Goal: Information Seeking & Learning: Check status

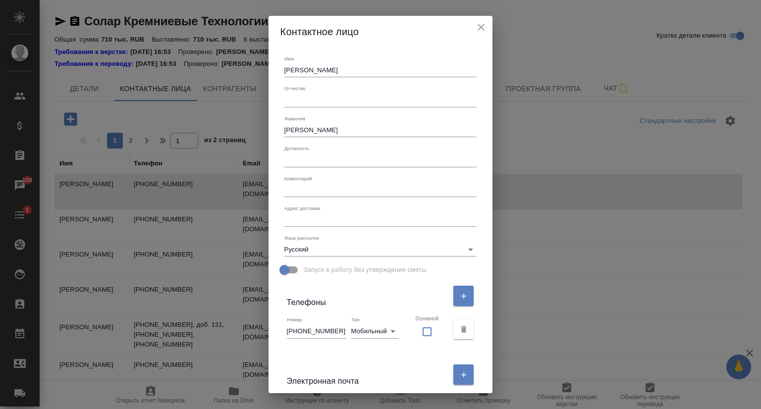
select select "RU"
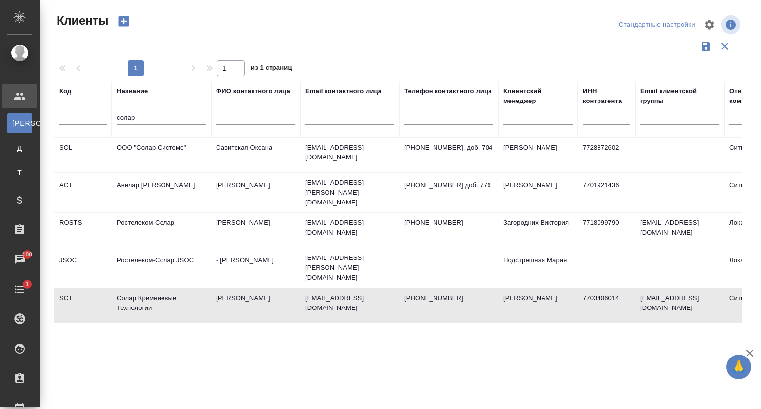
select select "RU"
drag, startPoint x: 142, startPoint y: 118, endPoint x: 81, endPoint y: 117, distance: 61.0
click at [81, 117] on tr "Код Название солар ФИО контактного лица Email контактного лица Телефон контактн…" at bounding box center [430, 109] width 750 height 57
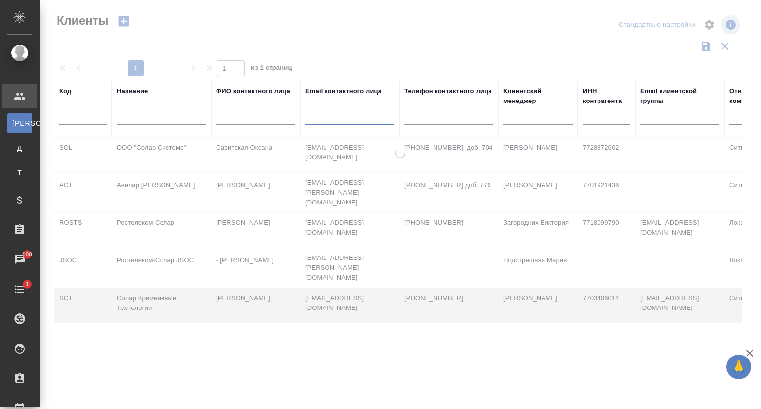
click at [334, 120] on input "text" at bounding box center [349, 119] width 89 height 12
paste input "aleksandrova@sitno.ru"
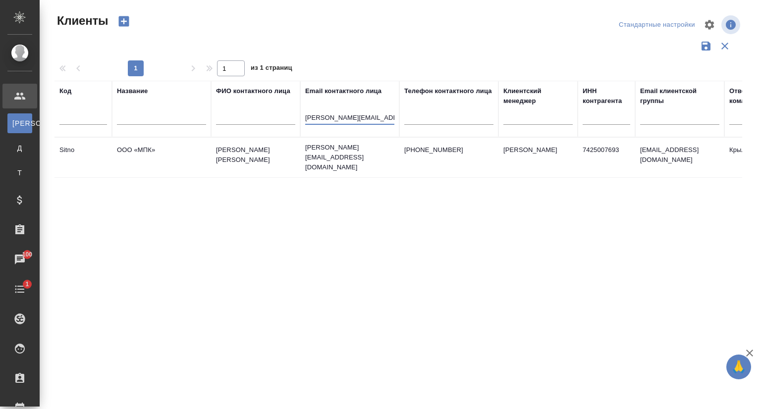
type input "aleksandrova@sitno.ru"
click at [192, 149] on td "ООО «МПК»" at bounding box center [161, 157] width 99 height 35
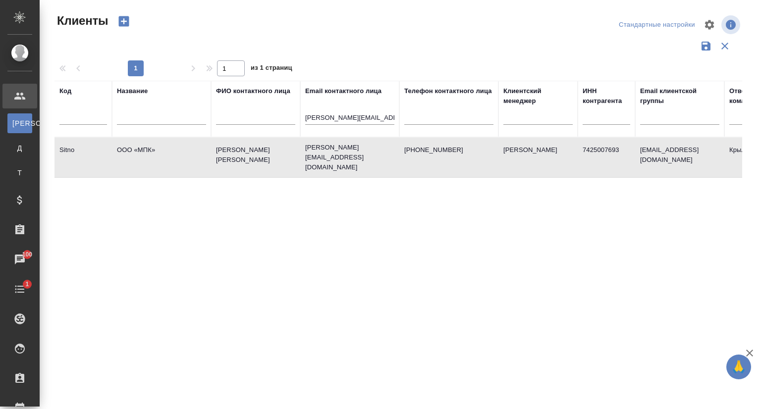
click at [192, 149] on td "ООО «МПК»" at bounding box center [161, 157] width 99 height 35
click at [163, 157] on td "ООО «МПК»" at bounding box center [161, 157] width 99 height 35
drag, startPoint x: 374, startPoint y: 117, endPoint x: 274, endPoint y: 115, distance: 99.7
click at [278, 117] on tr "Код Название ФИО контактного лица Email контактного лица aleksandrova@sitno.ru …" at bounding box center [430, 109] width 750 height 57
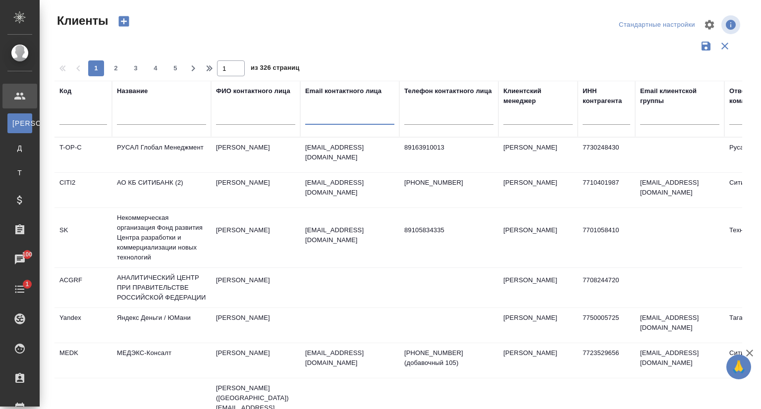
click at [147, 119] on input "text" at bounding box center [161, 119] width 89 height 12
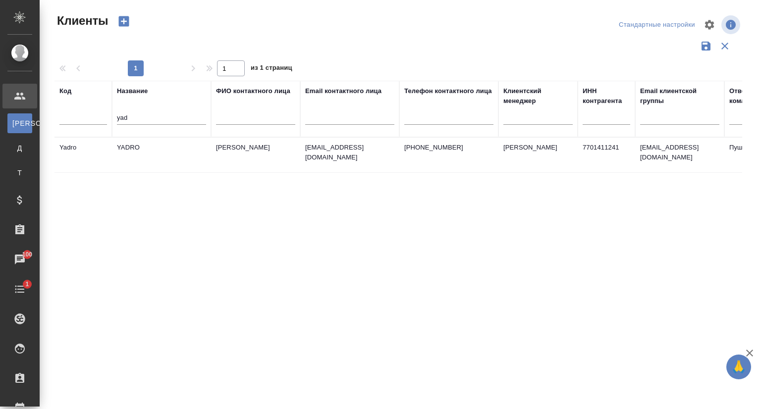
click at [160, 142] on td "YADRO" at bounding box center [161, 155] width 99 height 35
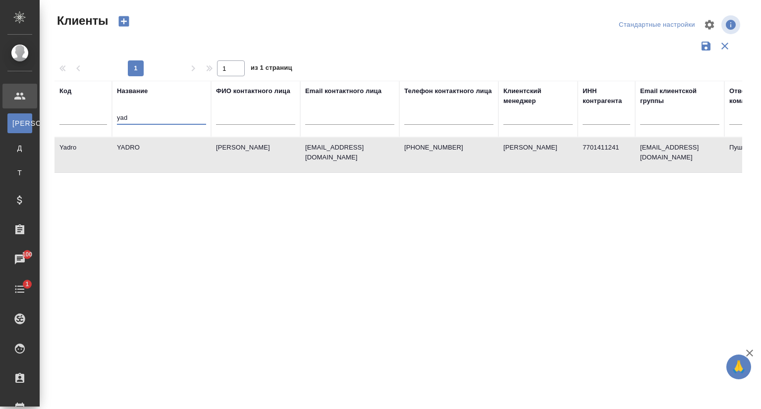
drag, startPoint x: 156, startPoint y: 114, endPoint x: 46, endPoint y: 130, distance: 111.3
click at [46, 130] on div "Клиенты Стандартные настройки 1 1 из 1 страниц Код Название yad ФИО контактного…" at bounding box center [401, 221] width 722 height 443
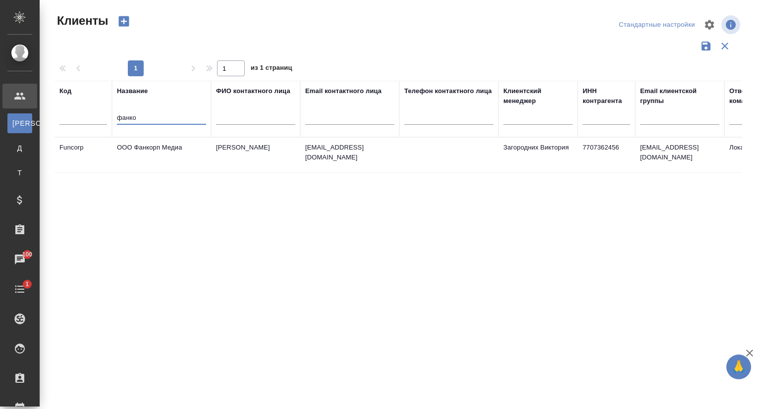
click at [140, 142] on td "ООО Фанкорп Медиа" at bounding box center [161, 155] width 99 height 35
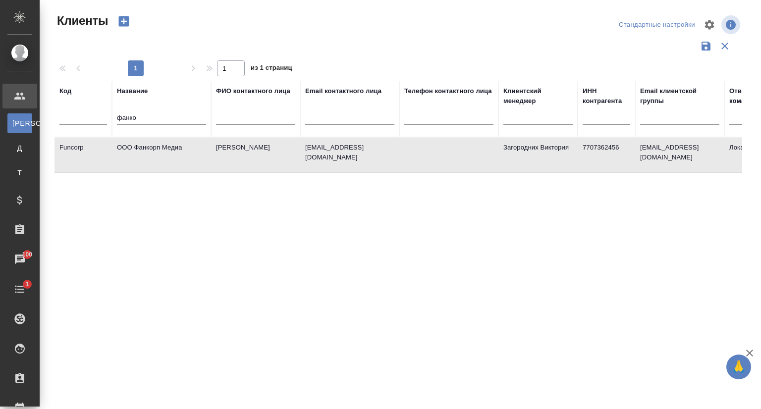
click at [140, 142] on td "ООО Фанкорп Медиа" at bounding box center [161, 155] width 99 height 35
drag, startPoint x: 145, startPoint y: 117, endPoint x: 103, endPoint y: 117, distance: 41.6
click at [103, 117] on tr "Код Название фанко ФИО контактного лица Email контактного лица Телефон контактн…" at bounding box center [430, 109] width 750 height 57
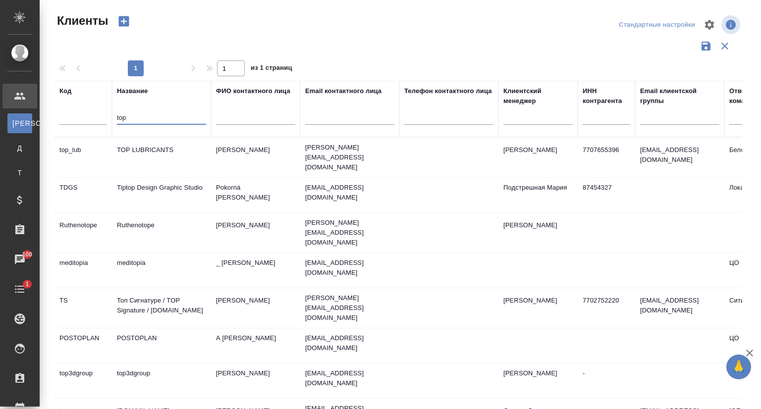
type input "top"
click at [171, 152] on td "TOP LUBRICANTS" at bounding box center [161, 157] width 99 height 35
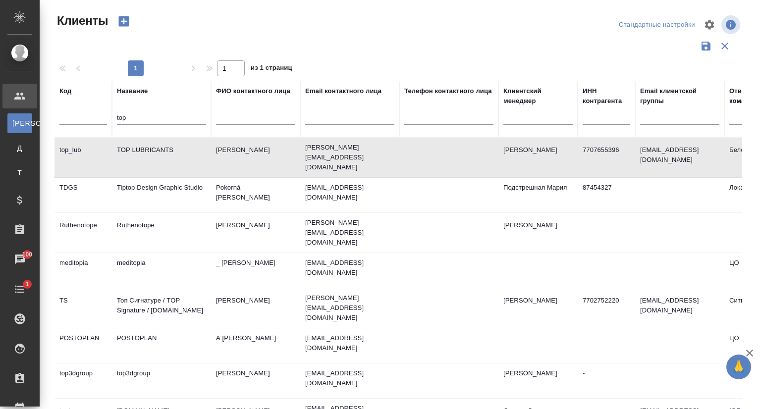
click at [173, 151] on td "TOP LUBRICANTS" at bounding box center [161, 157] width 99 height 35
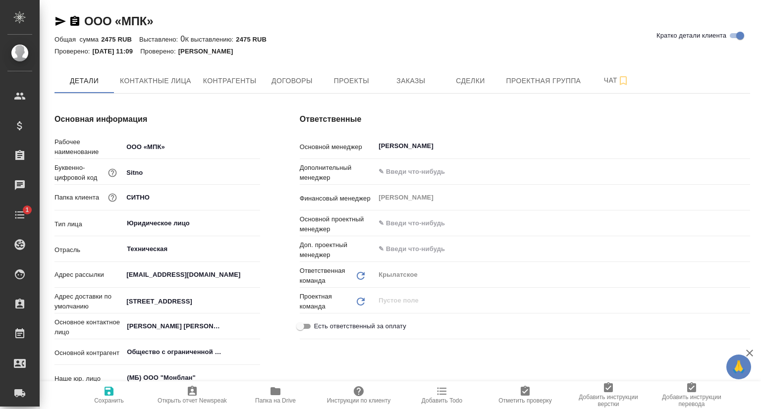
type textarea "x"
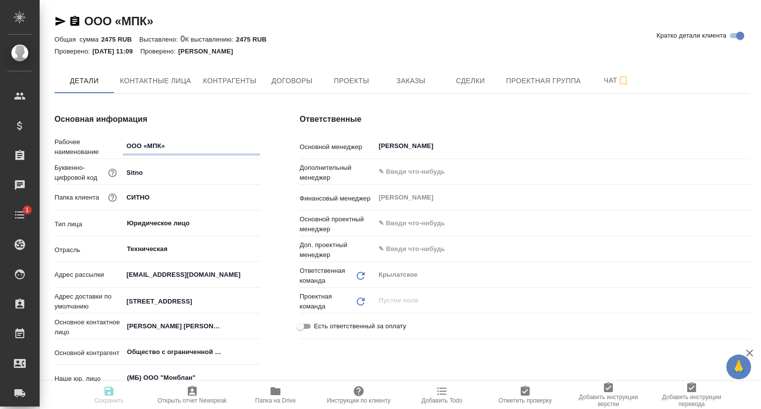
type textarea "x"
drag, startPoint x: 351, startPoint y: 79, endPoint x: 359, endPoint y: 74, distance: 9.5
click at [352, 79] on span "Проекты" at bounding box center [352, 81] width 48 height 12
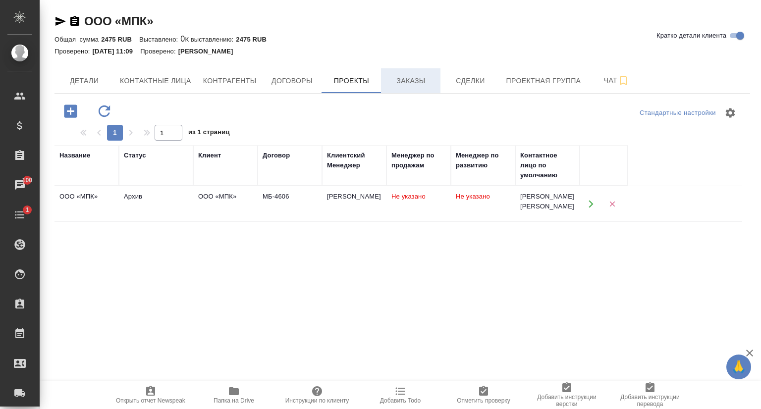
click at [399, 84] on span "Заказы" at bounding box center [411, 81] width 48 height 12
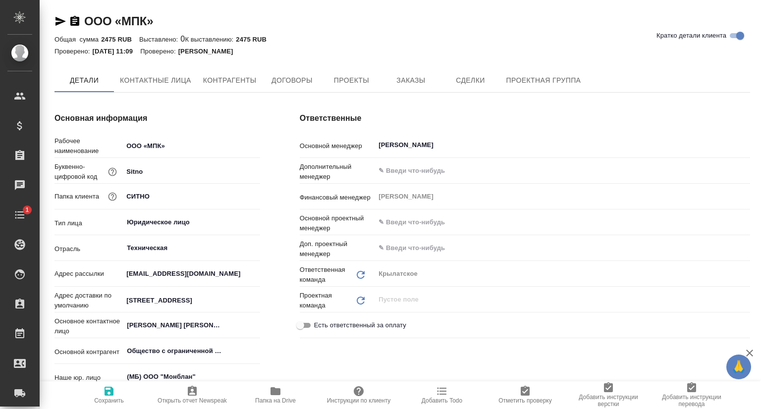
type textarea "x"
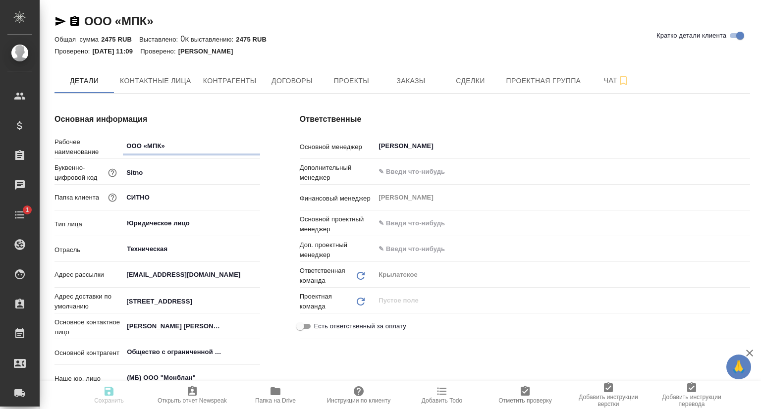
type textarea "x"
click at [128, 18] on link "ООО «МПК»" at bounding box center [118, 20] width 69 height 13
type textarea "x"
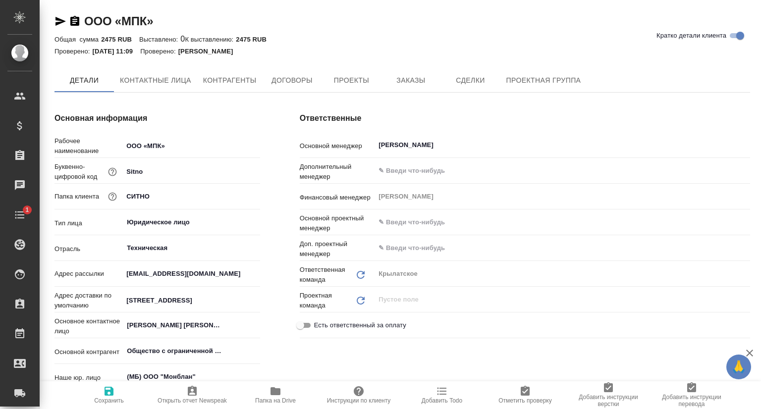
type textarea "x"
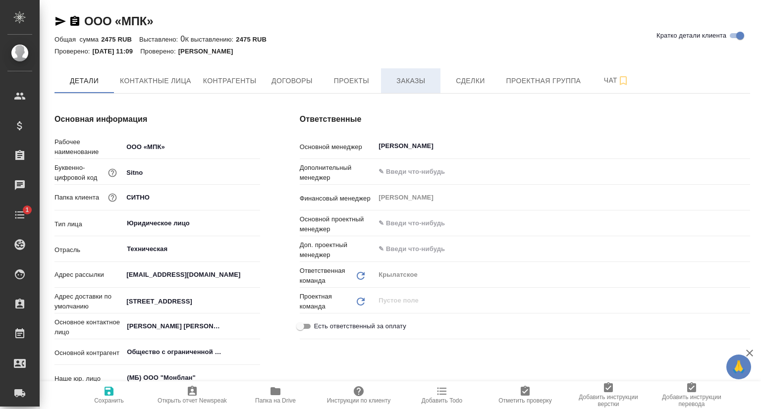
click at [425, 84] on span "Заказы" at bounding box center [411, 81] width 48 height 12
type textarea "x"
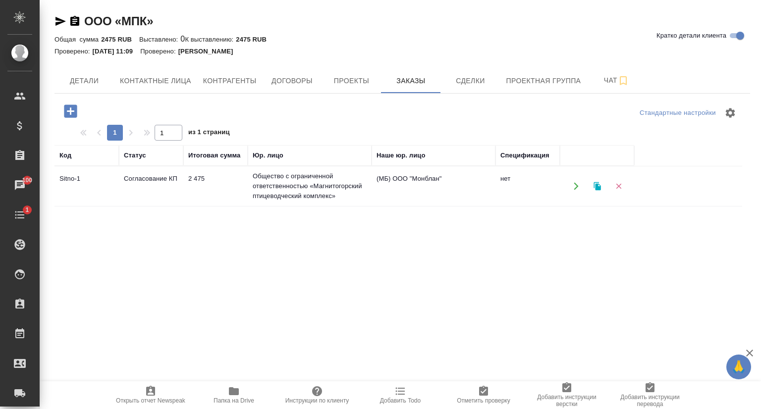
click at [155, 180] on td "Согласование КП" at bounding box center [151, 186] width 64 height 35
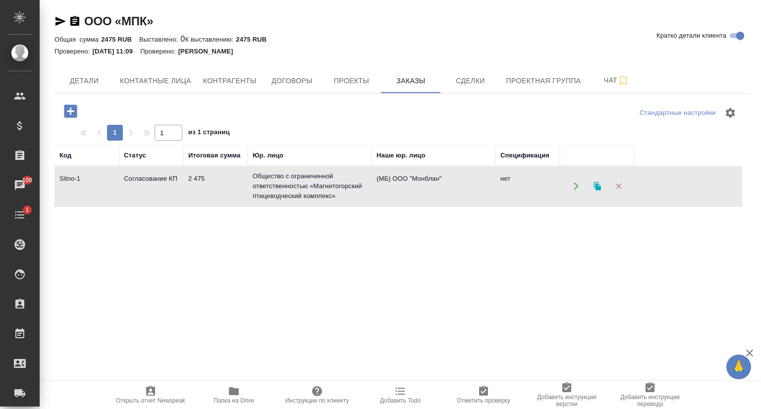
click at [155, 180] on td "Согласование КП" at bounding box center [151, 186] width 64 height 35
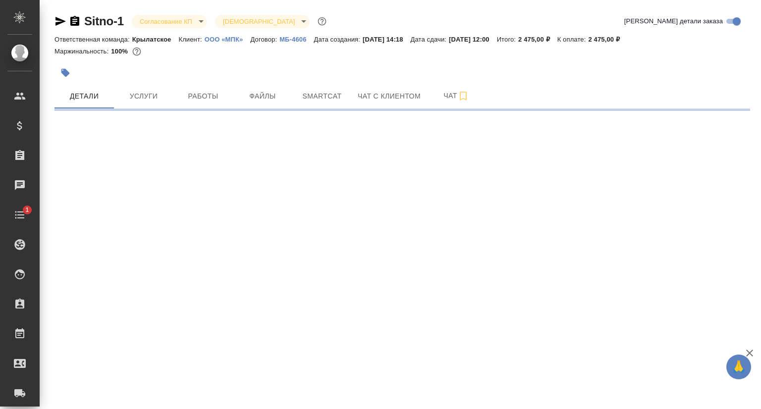
select select "RU"
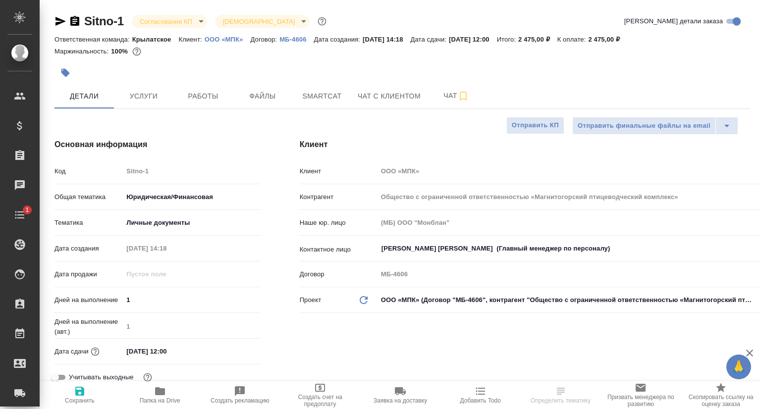
type textarea "x"
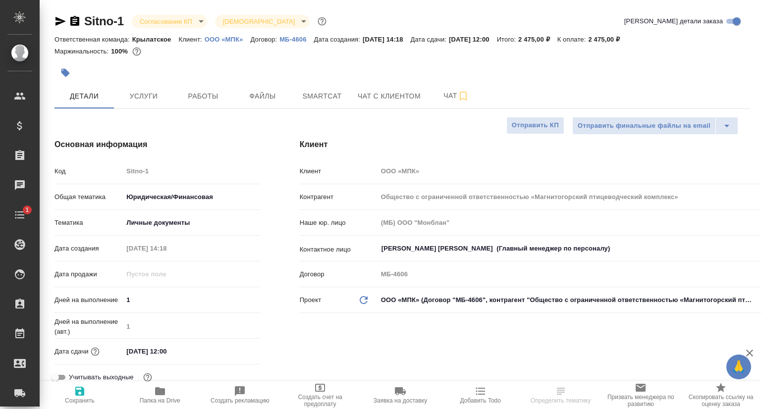
type textarea "x"
click at [63, 22] on icon "button" at bounding box center [61, 21] width 10 height 9
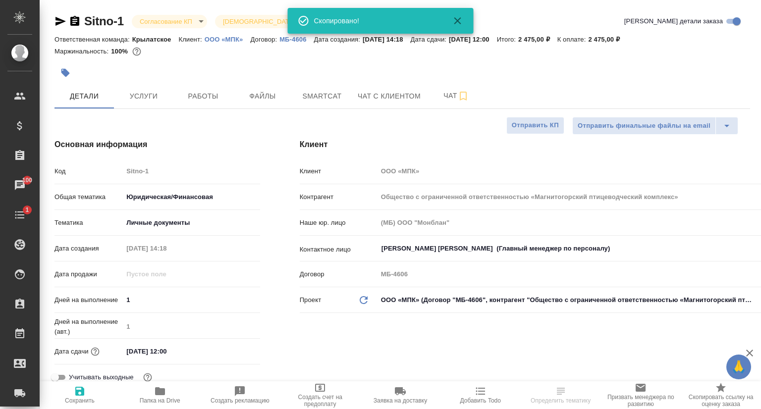
type textarea "x"
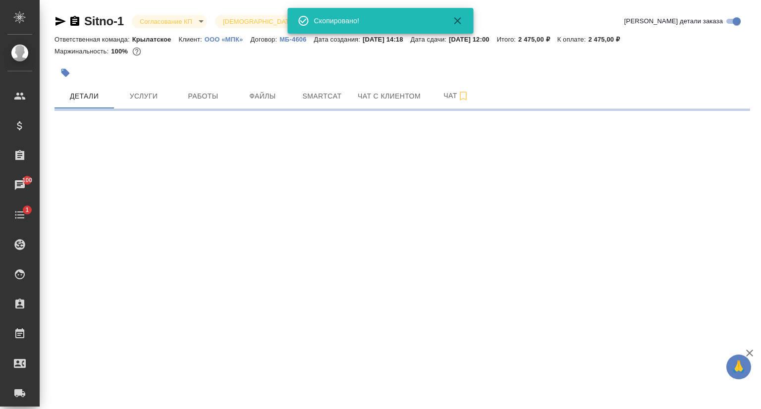
select select "RU"
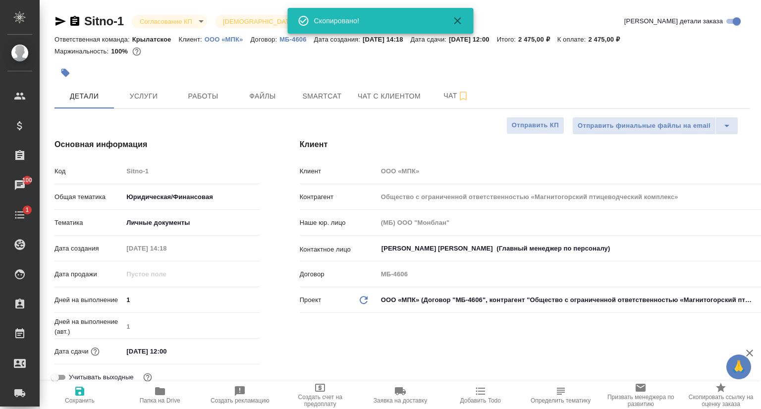
type textarea "x"
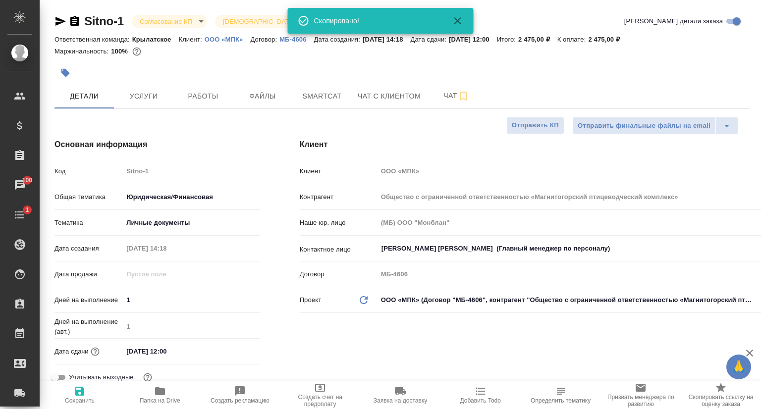
type textarea "x"
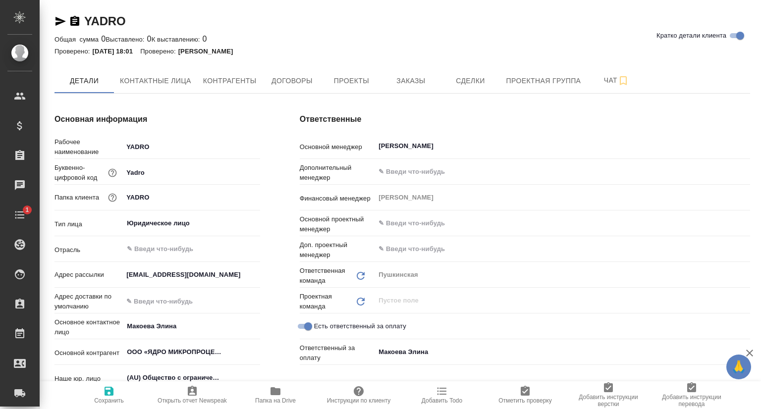
type textarea "x"
click at [354, 79] on span "Проекты" at bounding box center [352, 81] width 48 height 12
type textarea "x"
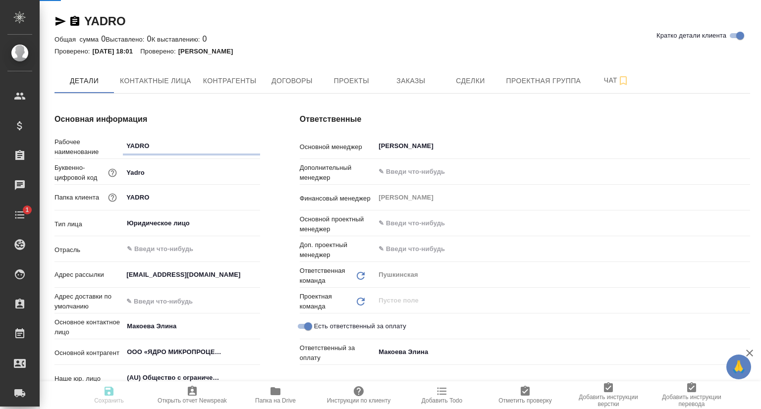
type textarea "x"
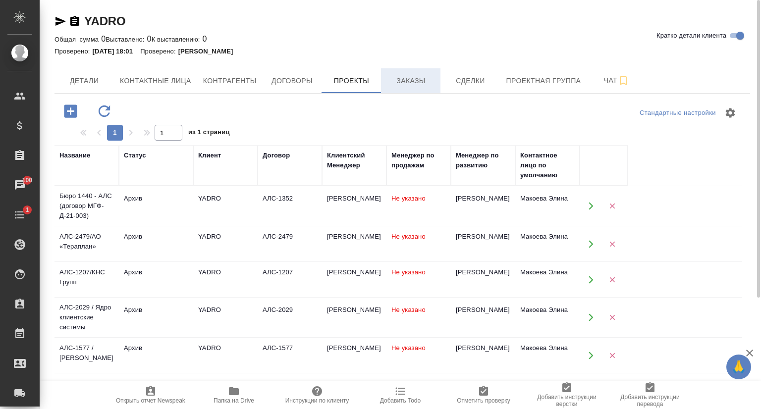
click at [418, 86] on span "Заказы" at bounding box center [411, 81] width 48 height 12
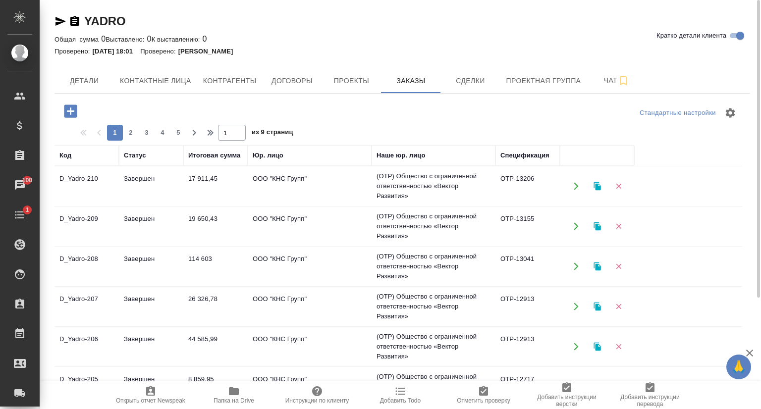
click at [68, 176] on td "D_Yadro-210" at bounding box center [87, 186] width 64 height 35
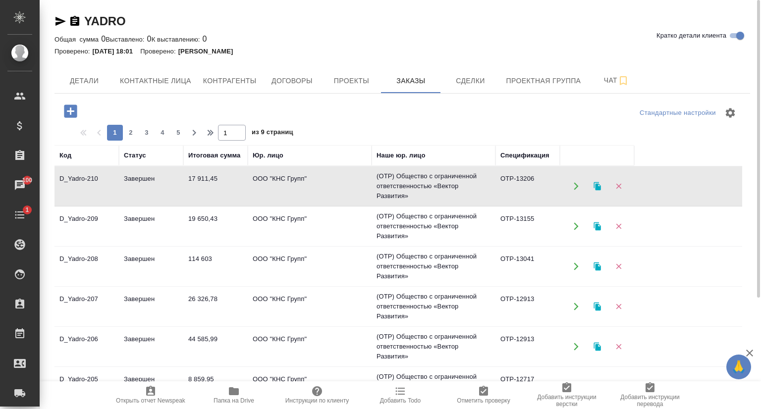
click at [68, 176] on td "D_Yadro-210" at bounding box center [87, 186] width 64 height 35
click at [85, 257] on td "D_Yadro-208" at bounding box center [87, 266] width 64 height 35
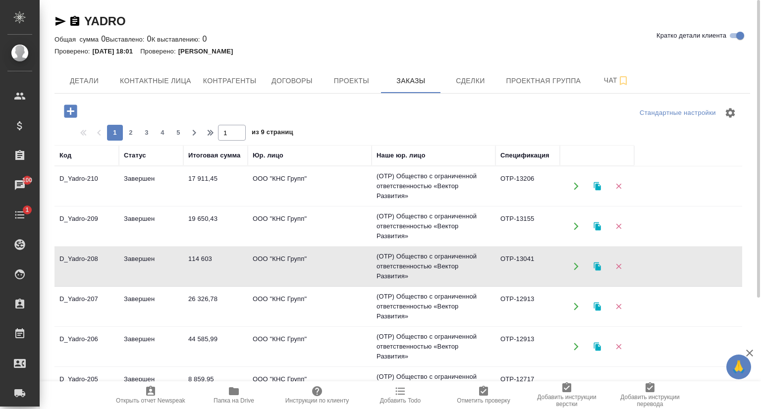
click at [85, 257] on td "D_Yadro-208" at bounding box center [87, 266] width 64 height 35
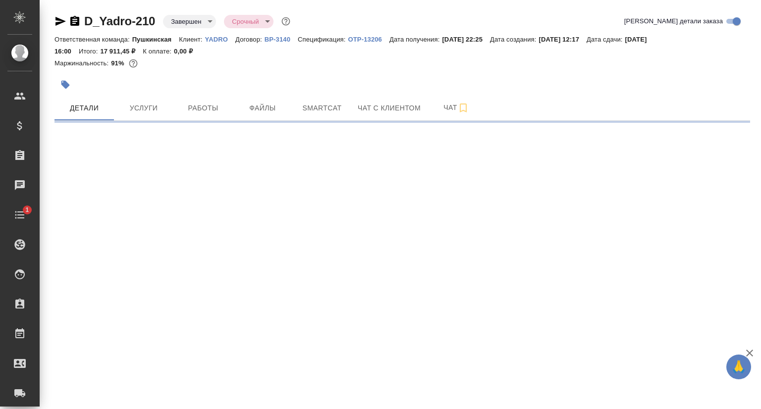
select select "RU"
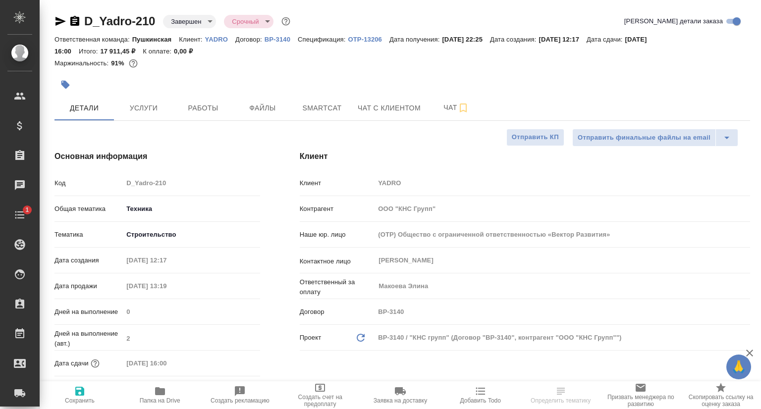
type textarea "x"
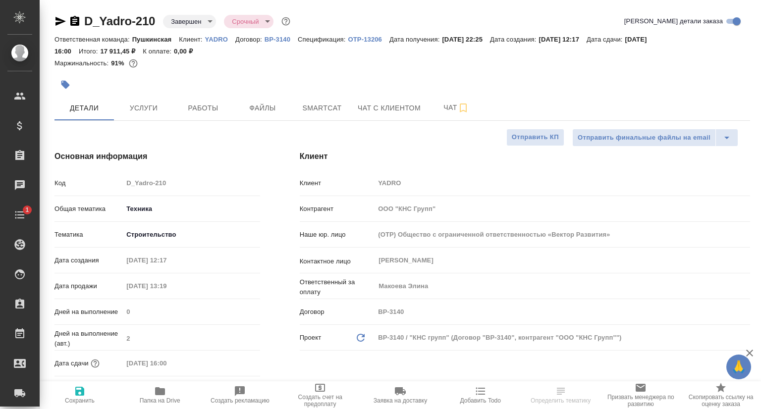
type textarea "x"
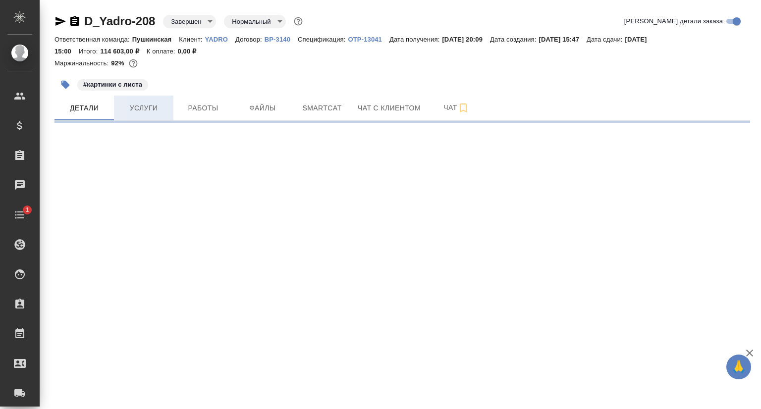
select select "RU"
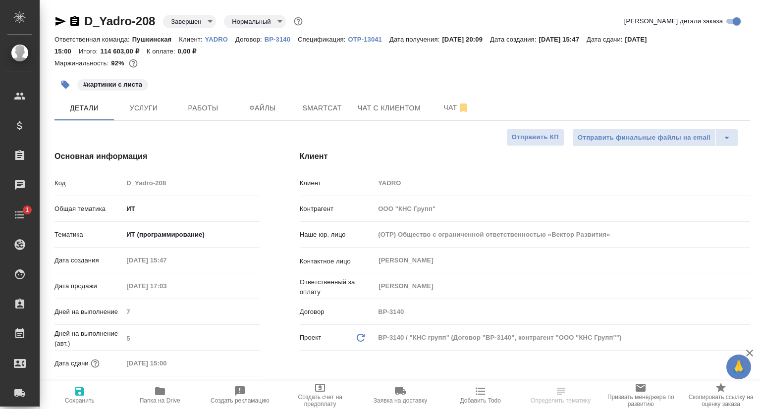
type textarea "x"
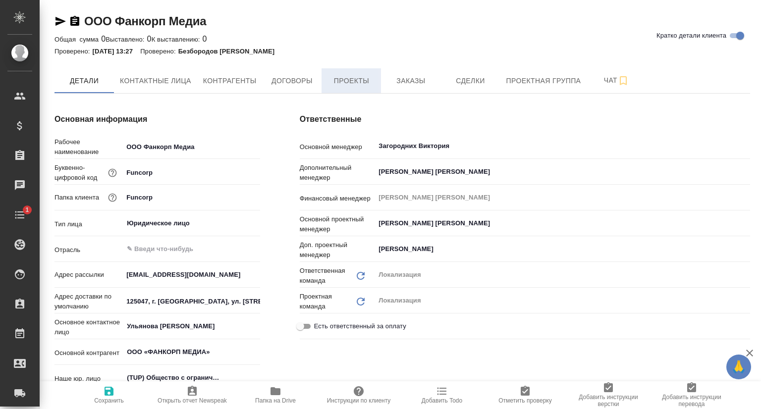
click at [360, 84] on span "Проекты" at bounding box center [352, 81] width 48 height 12
type textarea "x"
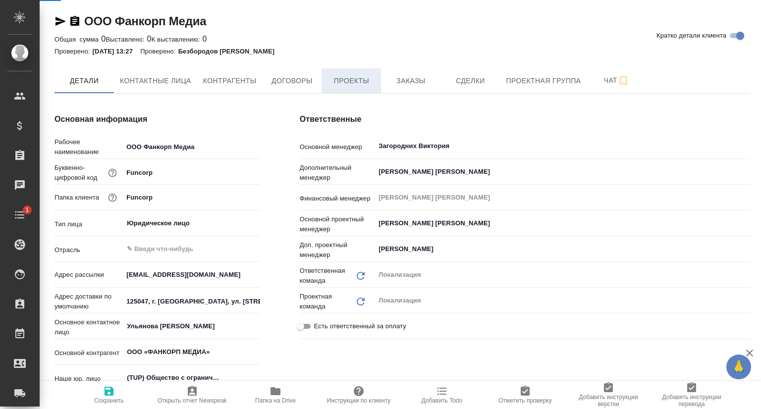
type textarea "x"
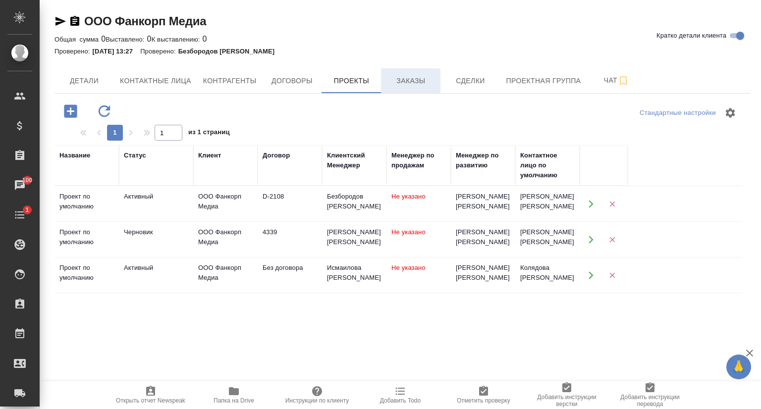
click at [397, 78] on span "Заказы" at bounding box center [411, 81] width 48 height 12
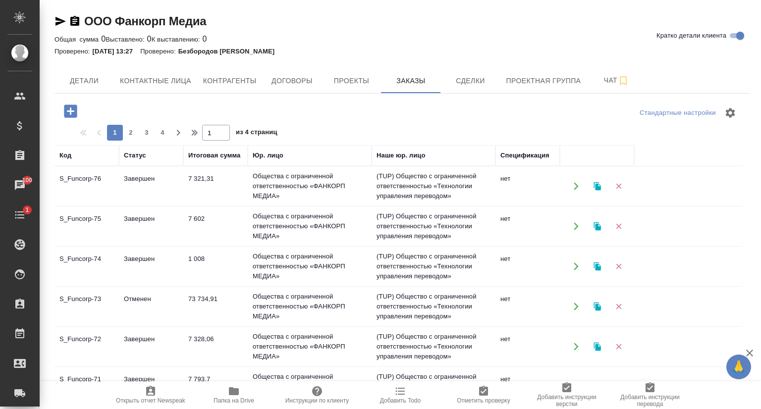
click at [92, 180] on td "S_Funcorp-76" at bounding box center [87, 186] width 64 height 35
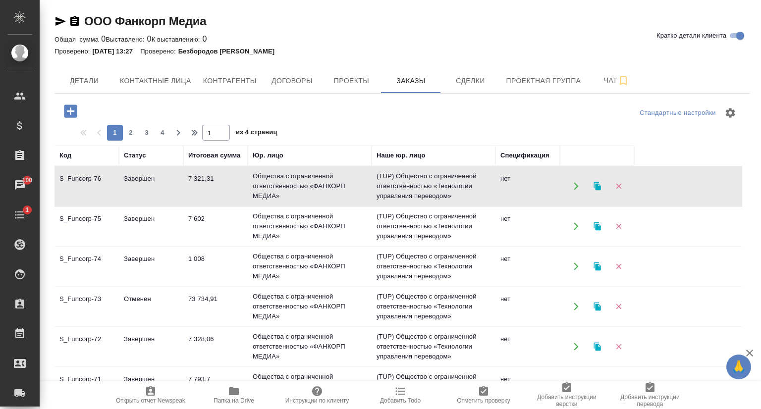
click at [92, 180] on td "S_Funcorp-76" at bounding box center [87, 186] width 64 height 35
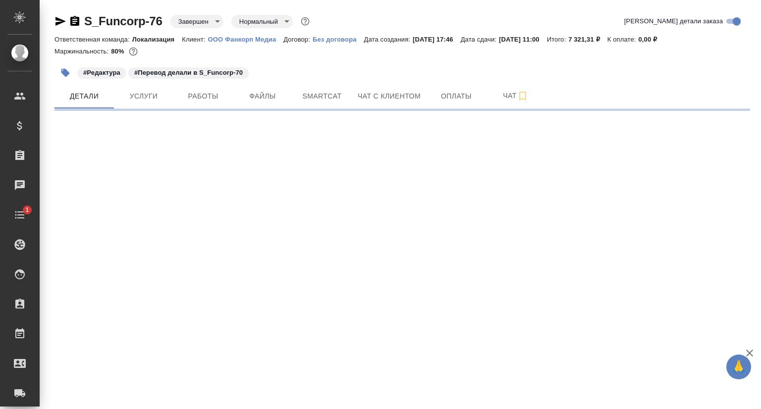
select select "RU"
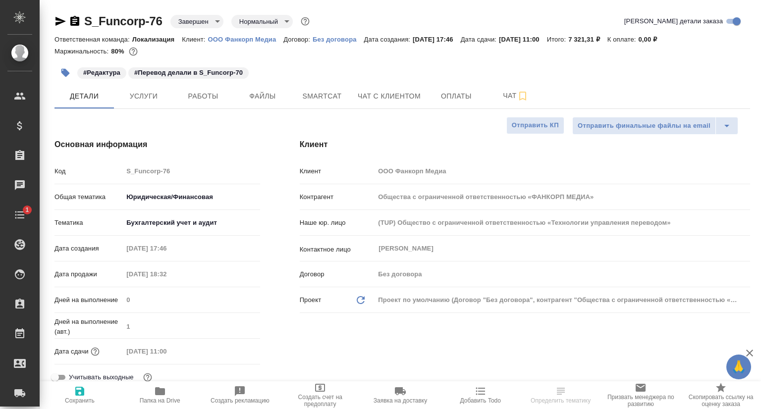
type textarea "x"
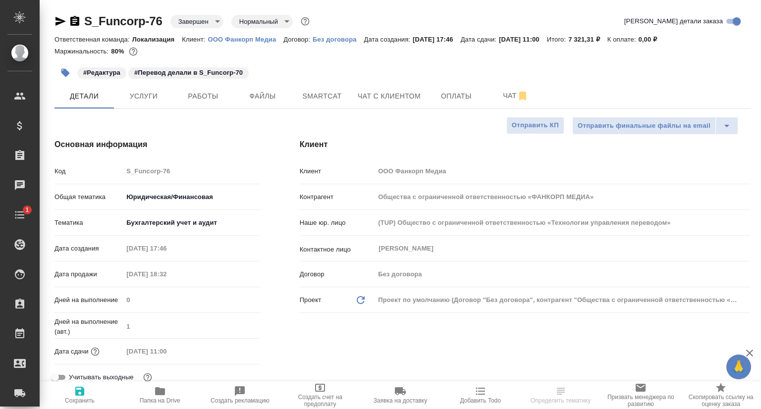
type textarea "x"
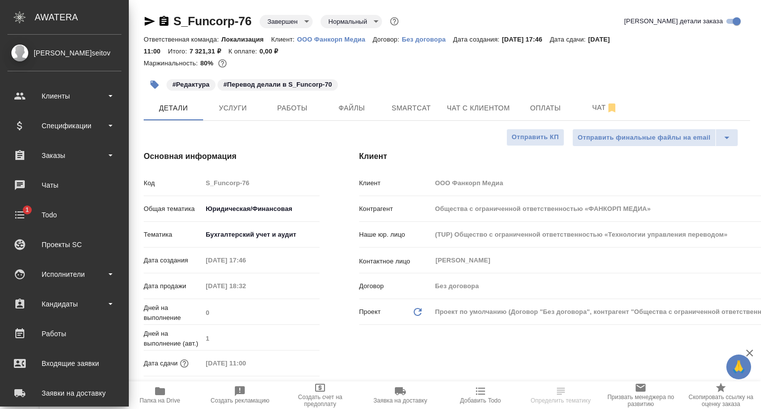
type textarea "x"
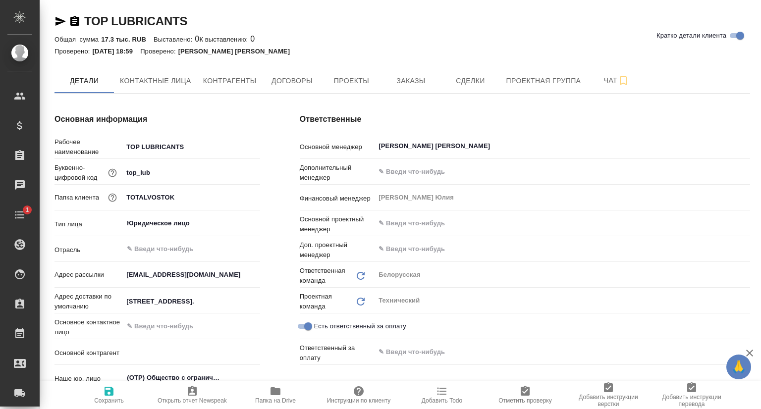
type textarea "x"
click at [407, 77] on span "Заказы" at bounding box center [411, 81] width 48 height 12
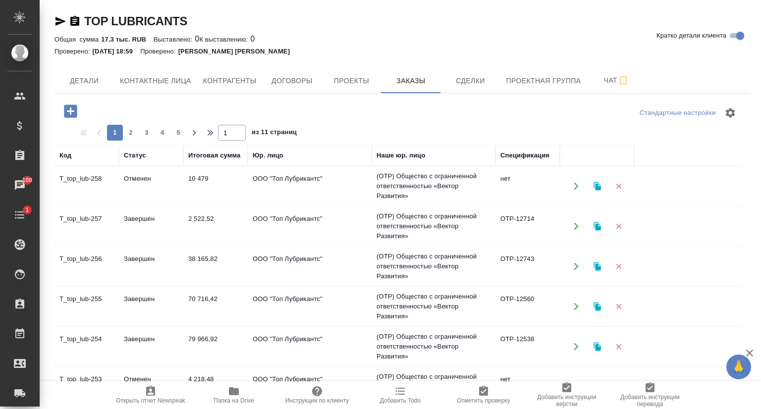
click at [85, 219] on td "T_top_lub-257" at bounding box center [87, 226] width 64 height 35
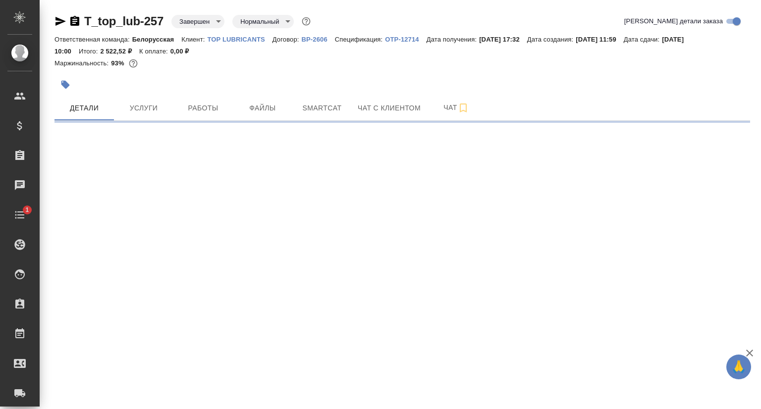
select select "RU"
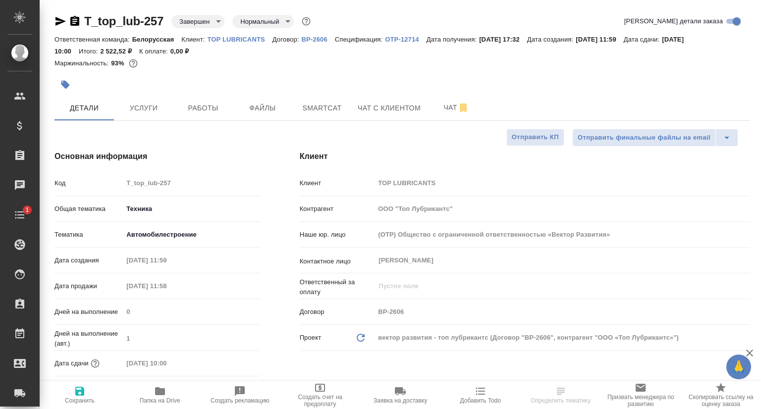
type textarea "x"
